Goal: Information Seeking & Learning: Learn about a topic

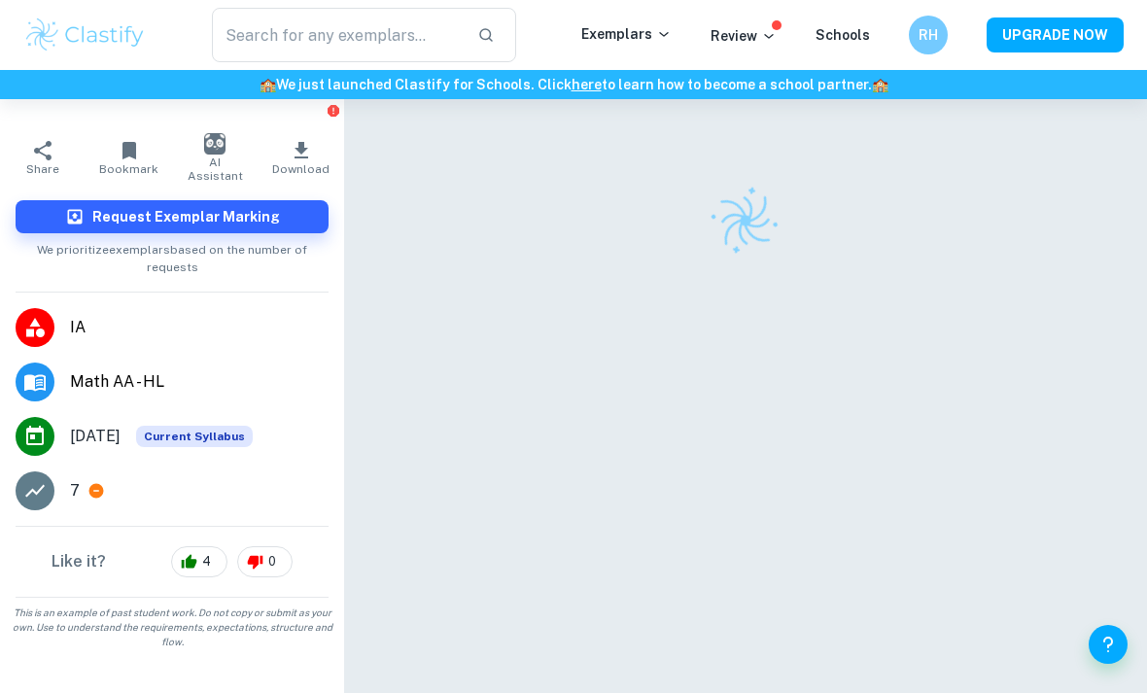
click at [502, 1] on div "​ Exemplars Review Schools RH UPGRADE NOW" at bounding box center [573, 35] width 1147 height 70
